Goal: Navigation & Orientation: Find specific page/section

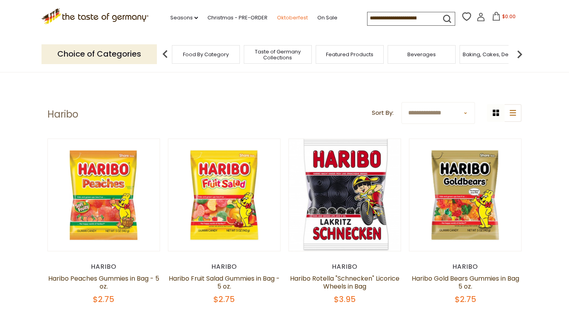
click at [277, 15] on link "Oktoberfest" at bounding box center [292, 17] width 31 height 9
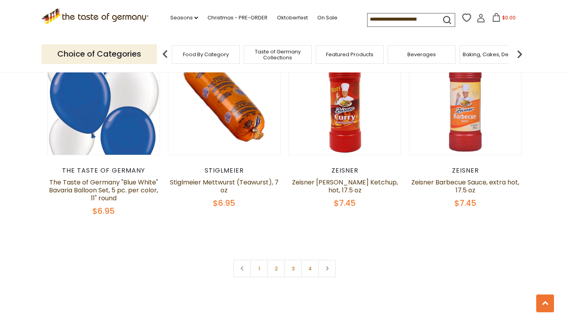
scroll to position [1830, 0]
click at [170, 17] on link "Seasons dropdown_arrow" at bounding box center [184, 17] width 28 height 9
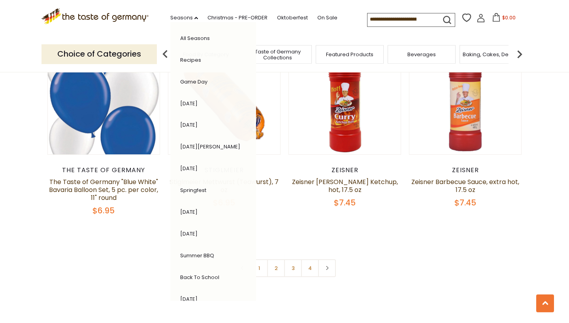
click at [181, 85] on li "Game Day" at bounding box center [210, 82] width 68 height 16
click at [121, 15] on icon ".st0{fill:#EDD300;} .st1{fill:#D33E21;}" at bounding box center [95, 16] width 107 height 16
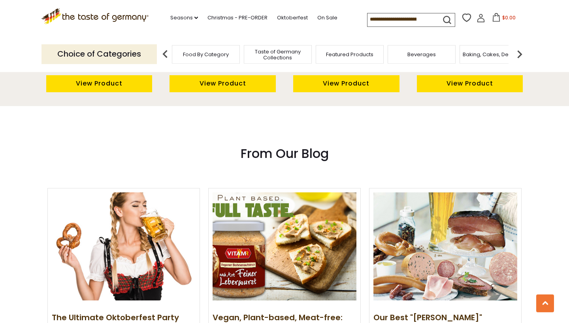
scroll to position [765, 0]
